Goal: Task Accomplishment & Management: Use online tool/utility

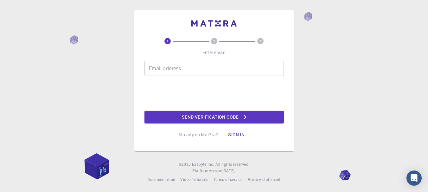
click at [235, 72] on input "Email address" at bounding box center [213, 68] width 139 height 15
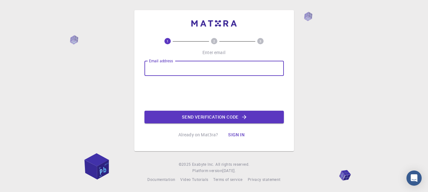
click at [216, 64] on input "Email address" at bounding box center [213, 68] width 139 height 15
type input "[EMAIL_ADDRESS][DOMAIN_NAME]"
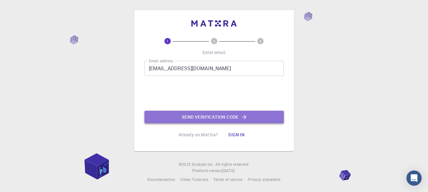
click at [206, 114] on button "Send verification code" at bounding box center [213, 117] width 139 height 13
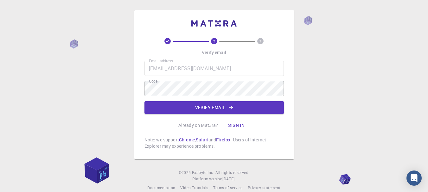
click at [264, 125] on div "2 3 Verify email Email address [EMAIL_ADDRESS][DOMAIN_NAME] Email address Code …" at bounding box center [213, 94] width 139 height 112
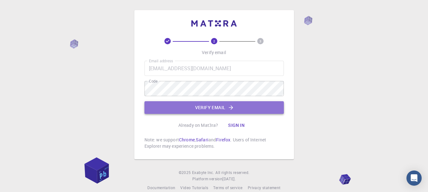
click at [232, 111] on button "Verify email" at bounding box center [213, 107] width 139 height 13
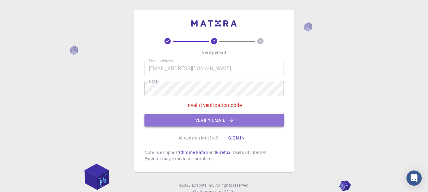
click at [225, 117] on button "Verify email" at bounding box center [213, 120] width 139 height 13
click at [236, 122] on button "Verify email" at bounding box center [213, 120] width 139 height 13
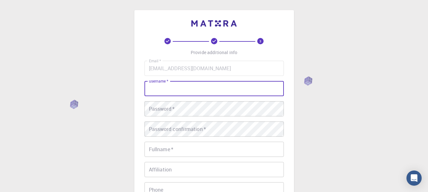
click at [253, 88] on input "username   *" at bounding box center [213, 88] width 139 height 15
type input "[PERSON_NAME]"
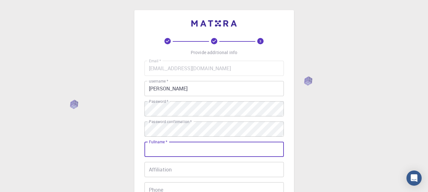
click at [167, 150] on input "Fullname   *" at bounding box center [213, 149] width 139 height 15
click at [168, 165] on input "Affiliation" at bounding box center [213, 169] width 139 height 15
click at [179, 147] on input "Fullname   *" at bounding box center [213, 149] width 139 height 15
type input "[PERSON_NAME]"
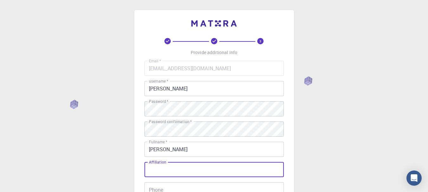
click at [184, 171] on input "Affiliation" at bounding box center [213, 169] width 139 height 15
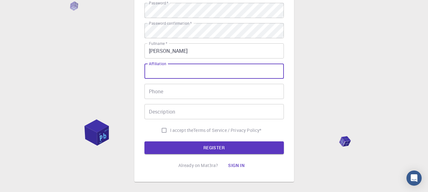
scroll to position [99, 0]
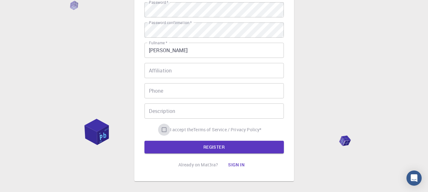
click at [163, 129] on input "I accept the Terms of Service / Privacy Policy *" at bounding box center [164, 130] width 12 height 12
checkbox input "true"
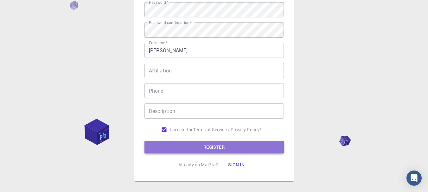
click at [194, 150] on button "REGISTER" at bounding box center [213, 147] width 139 height 13
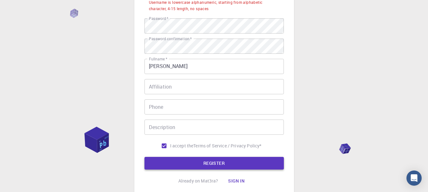
scroll to position [115, 0]
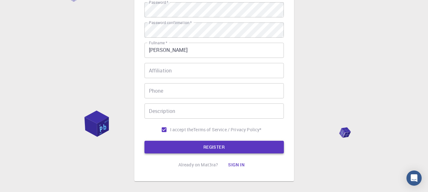
click at [210, 149] on button "REGISTER" at bounding box center [213, 147] width 139 height 13
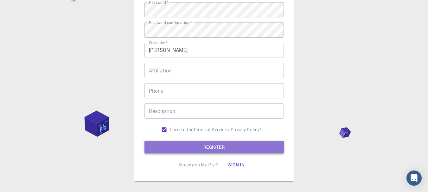
click at [228, 150] on button "REGISTER" at bounding box center [213, 147] width 139 height 13
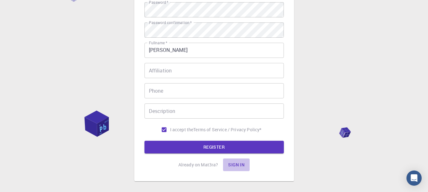
click at [237, 163] on button "Sign in" at bounding box center [236, 165] width 27 height 13
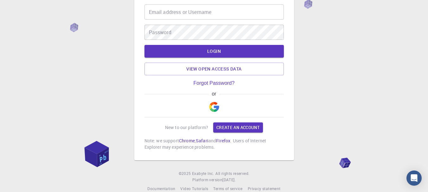
scroll to position [44, 0]
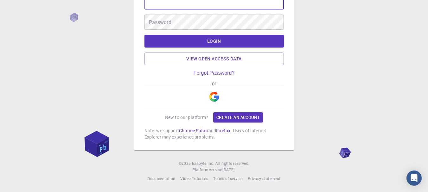
click at [222, 3] on input "Email address or Username" at bounding box center [213, 1] width 139 height 15
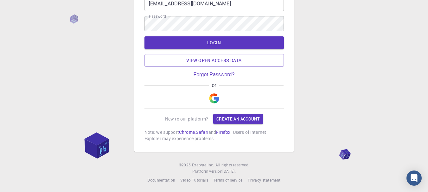
click at [260, 72] on div "Email address or Username [EMAIL_ADDRESS][DOMAIN_NAME] Email address or Usernam…" at bounding box center [213, 69] width 139 height 146
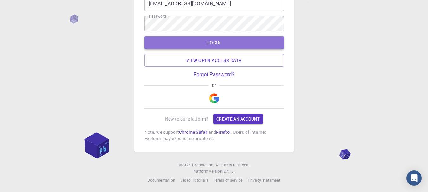
click at [254, 44] on button "LOGIN" at bounding box center [213, 42] width 139 height 13
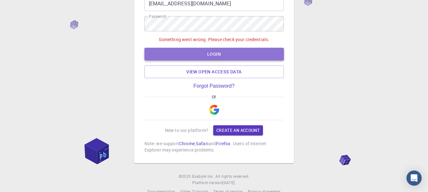
click at [241, 51] on button "LOGIN" at bounding box center [213, 54] width 139 height 13
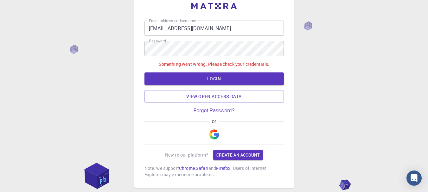
scroll to position [0, 0]
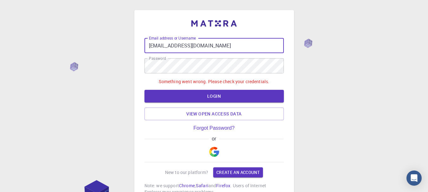
drag, startPoint x: 227, startPoint y: 47, endPoint x: 145, endPoint y: 44, distance: 81.5
click at [145, 44] on input "[EMAIL_ADDRESS][DOMAIN_NAME]" at bounding box center [213, 45] width 139 height 15
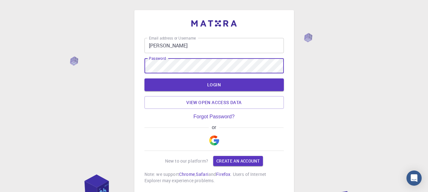
click at [112, 67] on div "Email address or Username [PERSON_NAME] Email address or Username Password Pass…" at bounding box center [214, 118] width 428 height 236
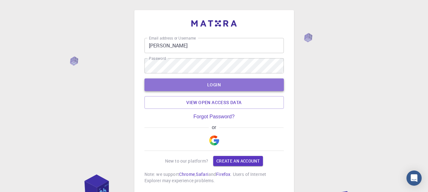
click at [156, 82] on button "LOGIN" at bounding box center [213, 85] width 139 height 13
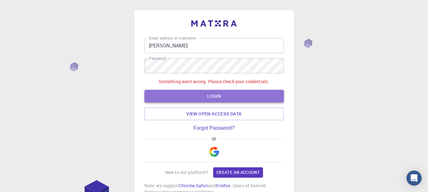
click at [191, 92] on button "LOGIN" at bounding box center [213, 96] width 139 height 13
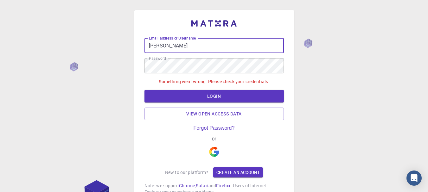
click at [255, 52] on input "[PERSON_NAME]" at bounding box center [213, 45] width 139 height 15
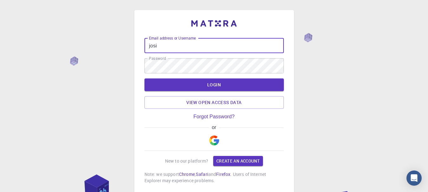
type input "[EMAIL_ADDRESS][DOMAIN_NAME]"
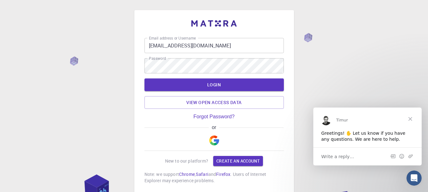
click at [218, 77] on form "Email address or Username [EMAIL_ADDRESS][DOMAIN_NAME] Email address or Usernam…" at bounding box center [213, 73] width 139 height 71
click at [216, 81] on button "LOGIN" at bounding box center [213, 85] width 139 height 13
click at [187, 130] on div "or" at bounding box center [213, 128] width 139 height 6
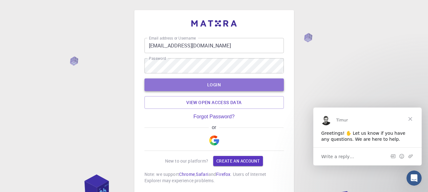
click at [207, 88] on button "LOGIN" at bounding box center [213, 85] width 139 height 13
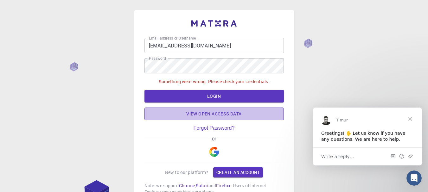
click at [201, 110] on link "View open access data" at bounding box center [213, 114] width 139 height 13
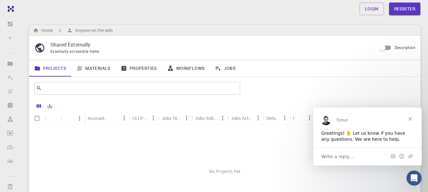
click at [411, 118] on span "Close" at bounding box center [410, 118] width 23 height 23
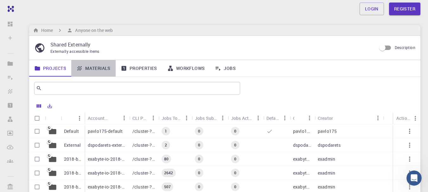
click at [106, 66] on link "Materials" at bounding box center [93, 68] width 44 height 16
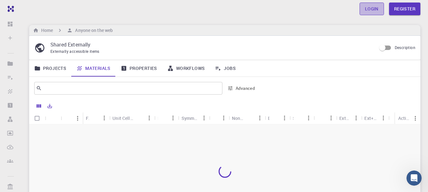
click at [383, 9] on link "Login" at bounding box center [372, 9] width 24 height 13
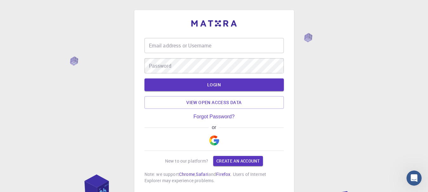
click at [379, 9] on div "Email address or Username Email address or Username Password Password LOGIN Vie…" at bounding box center [214, 118] width 428 height 236
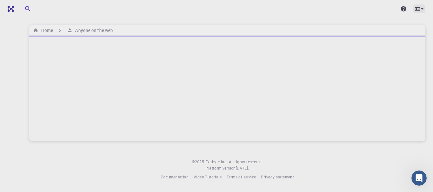
click at [423, 7] on icon at bounding box center [422, 9] width 6 height 6
click at [394, 39] on div at bounding box center [216, 96] width 433 height 192
click at [332, 2] on div at bounding box center [227, 9] width 426 height 18
click at [115, 9] on div at bounding box center [227, 9] width 411 height 13
click at [133, 7] on div at bounding box center [227, 9] width 411 height 13
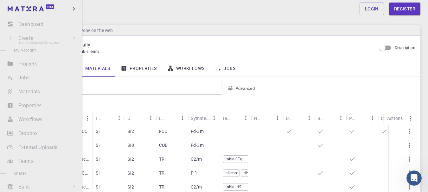
click at [12, 37] on li "Create Sign In (Sign Up) to Access New Job New Material Create Material Upload …" at bounding box center [41, 38] width 82 height 13
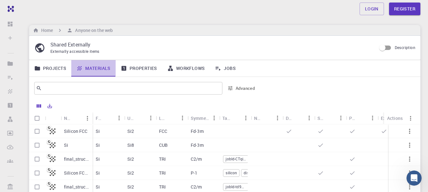
click at [103, 69] on link "Materials" at bounding box center [93, 68] width 44 height 16
click at [66, 66] on link "Projects" at bounding box center [50, 68] width 42 height 16
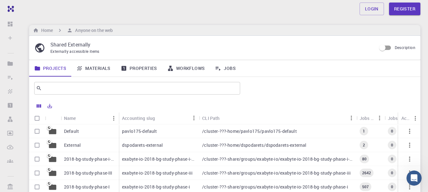
click at [145, 135] on div "pavlo175-default" at bounding box center [159, 132] width 80 height 14
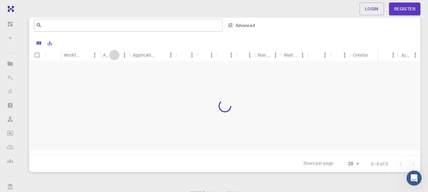
click at [113, 53] on icon "Sort" at bounding box center [114, 55] width 7 height 7
click at [150, 54] on div "Application Version" at bounding box center [144, 55] width 23 height 12
